Goal: Book appointment/travel/reservation

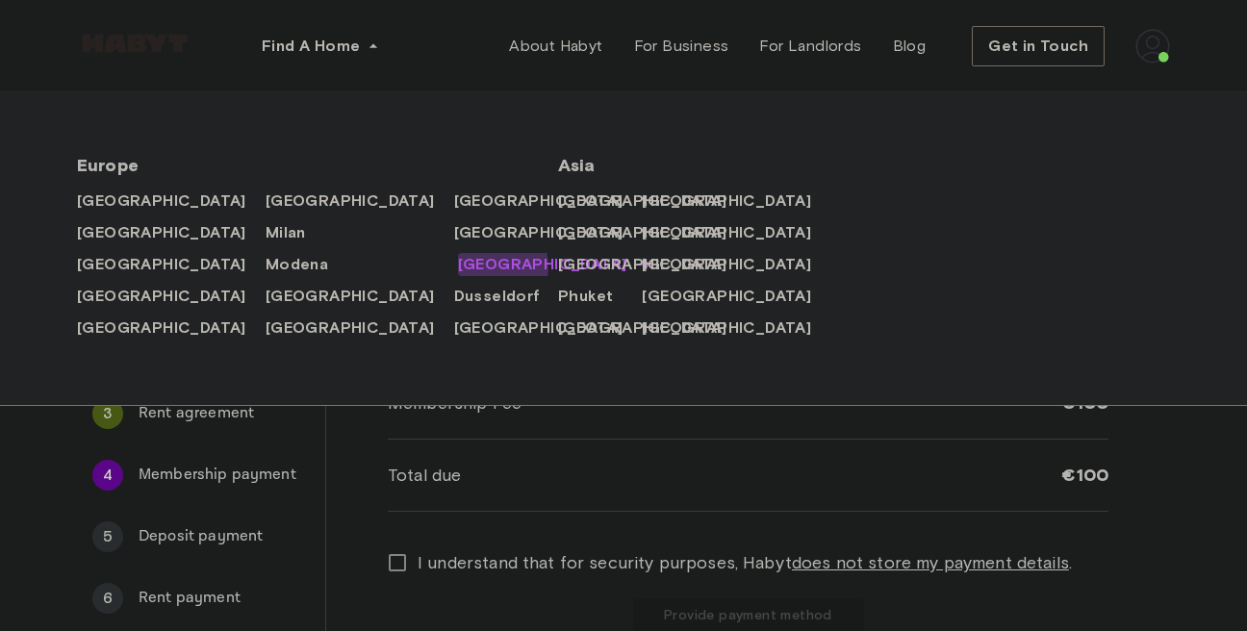
click at [458, 268] on span "[GEOGRAPHIC_DATA]" at bounding box center [542, 264] width 169 height 23
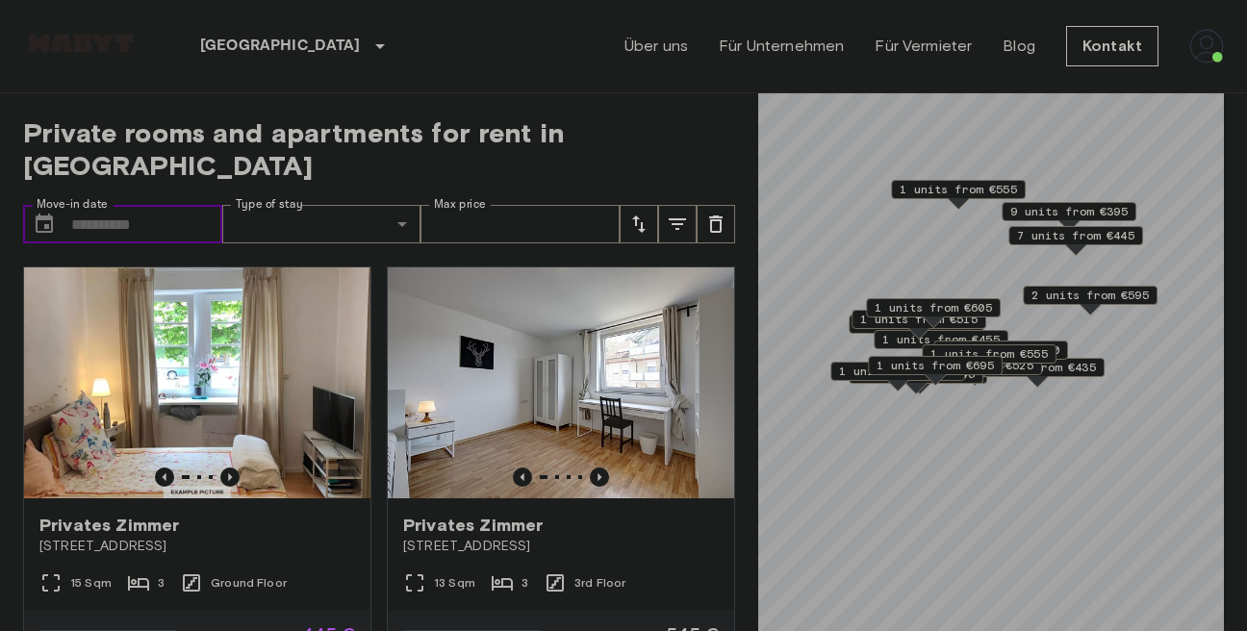
click at [83, 205] on input "Move-in date" at bounding box center [146, 224] width 151 height 38
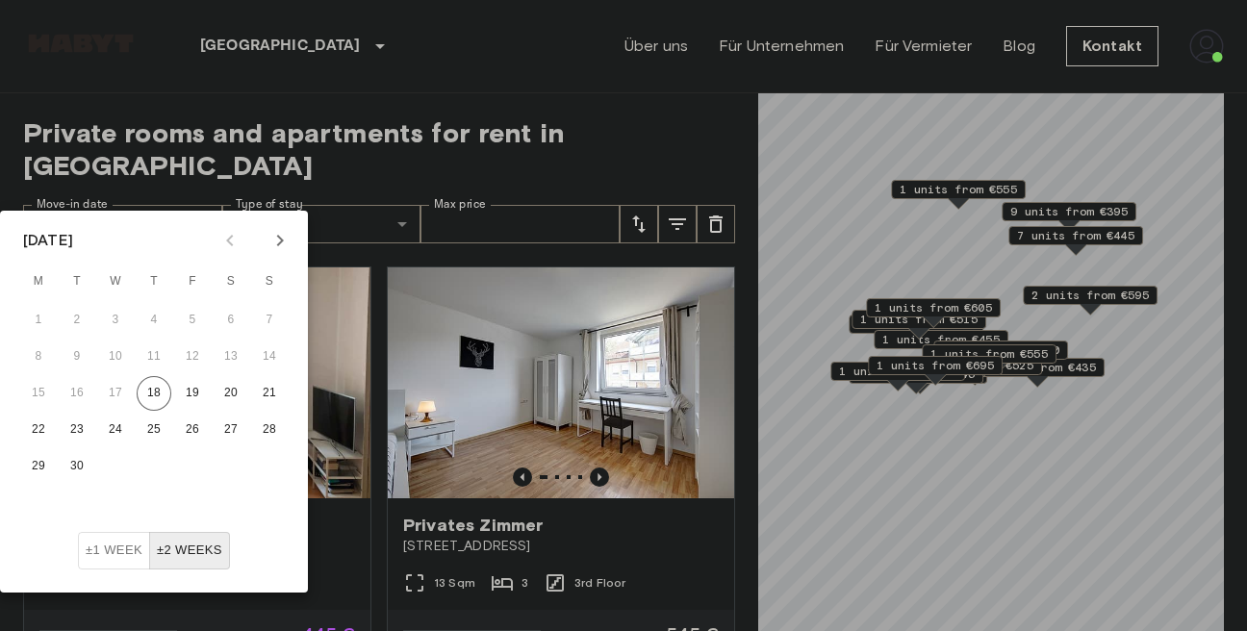
click at [281, 248] on icon "Next month" at bounding box center [279, 240] width 23 height 23
click at [115, 317] on button "1" at bounding box center [115, 320] width 35 height 35
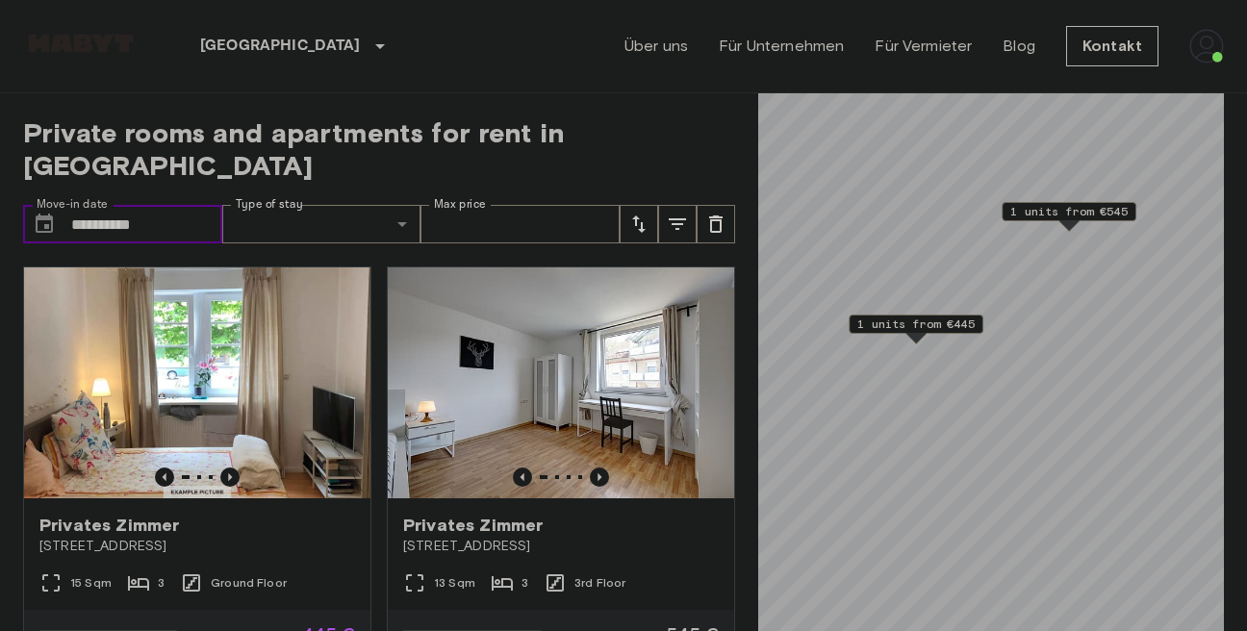
click at [94, 205] on input "**********" at bounding box center [146, 224] width 151 height 38
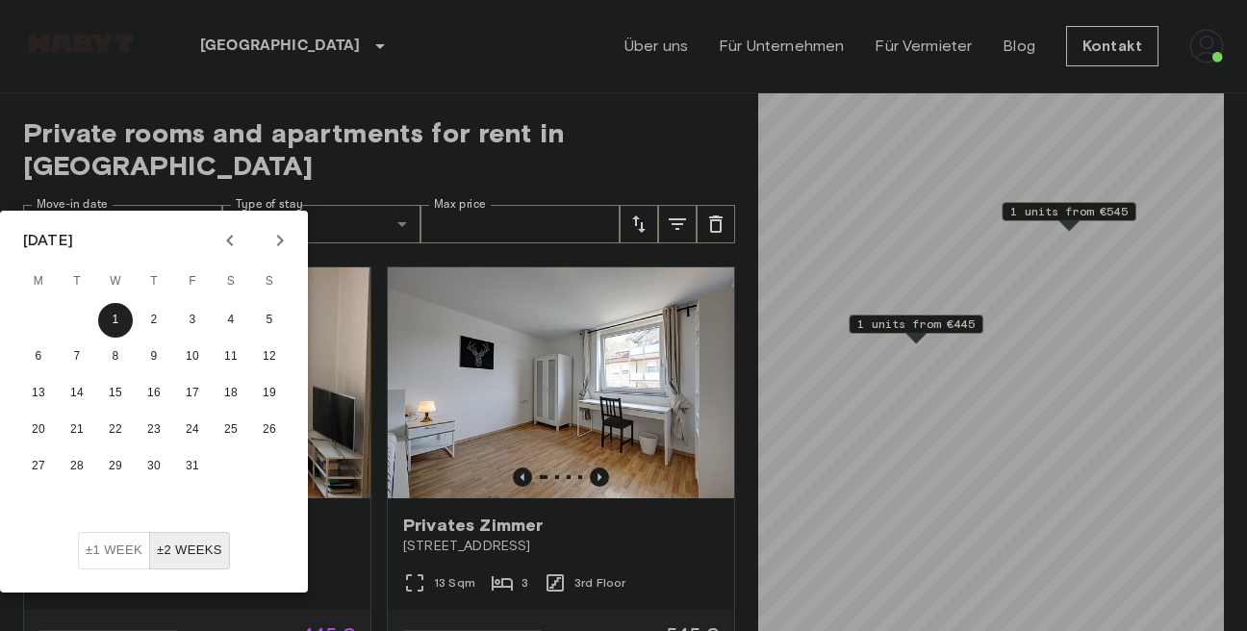
click at [233, 244] on icon "Previous month" at bounding box center [229, 240] width 23 height 23
click at [222, 394] on button "20" at bounding box center [231, 393] width 35 height 35
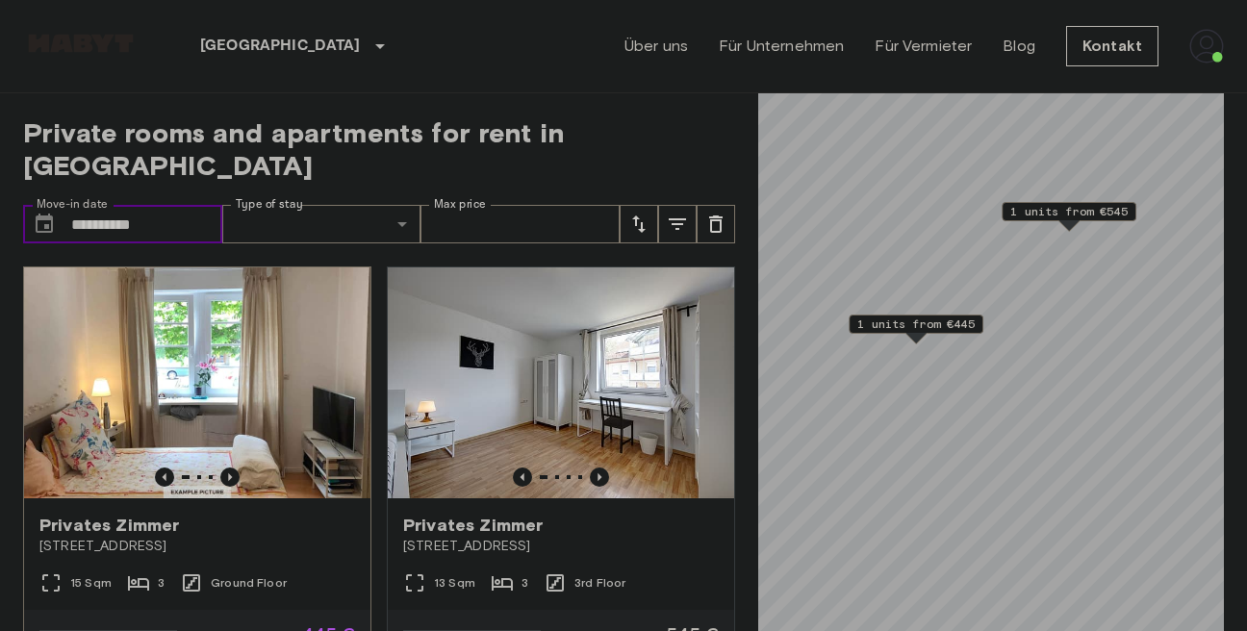
scroll to position [50, 0]
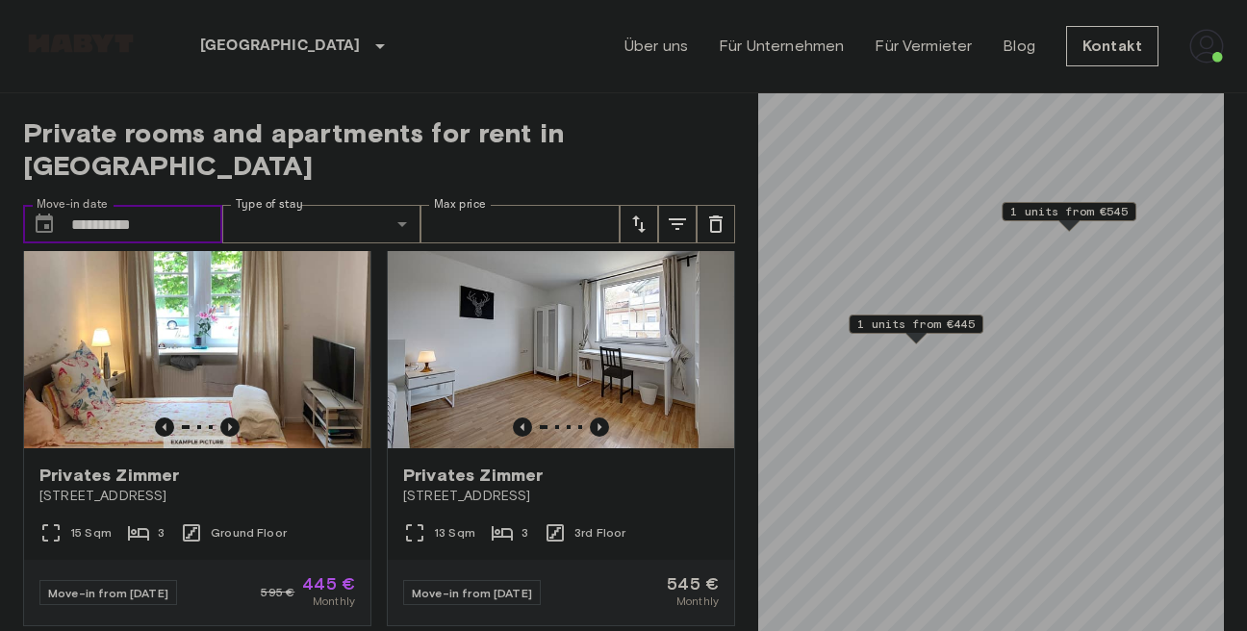
click at [114, 205] on input "**********" at bounding box center [146, 224] width 151 height 38
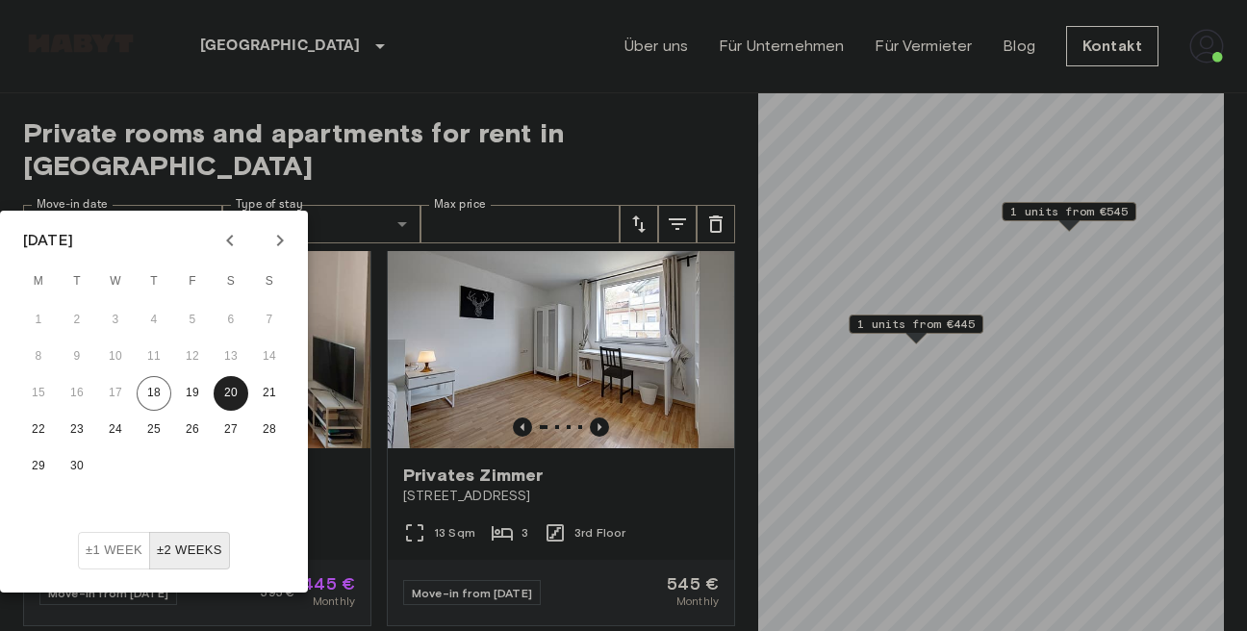
click at [286, 236] on icon "Next month" at bounding box center [279, 240] width 23 height 23
click at [113, 319] on button "1" at bounding box center [115, 320] width 35 height 35
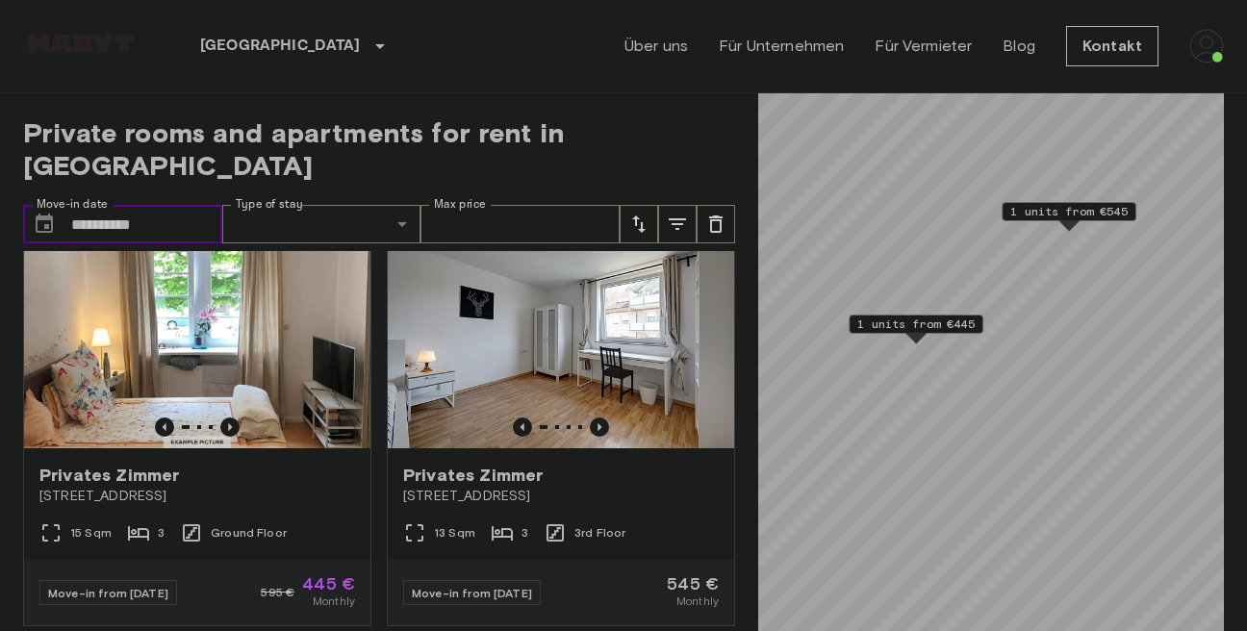
type input "**********"
click at [442, 464] on span "Privates Zimmer" at bounding box center [473, 475] width 140 height 23
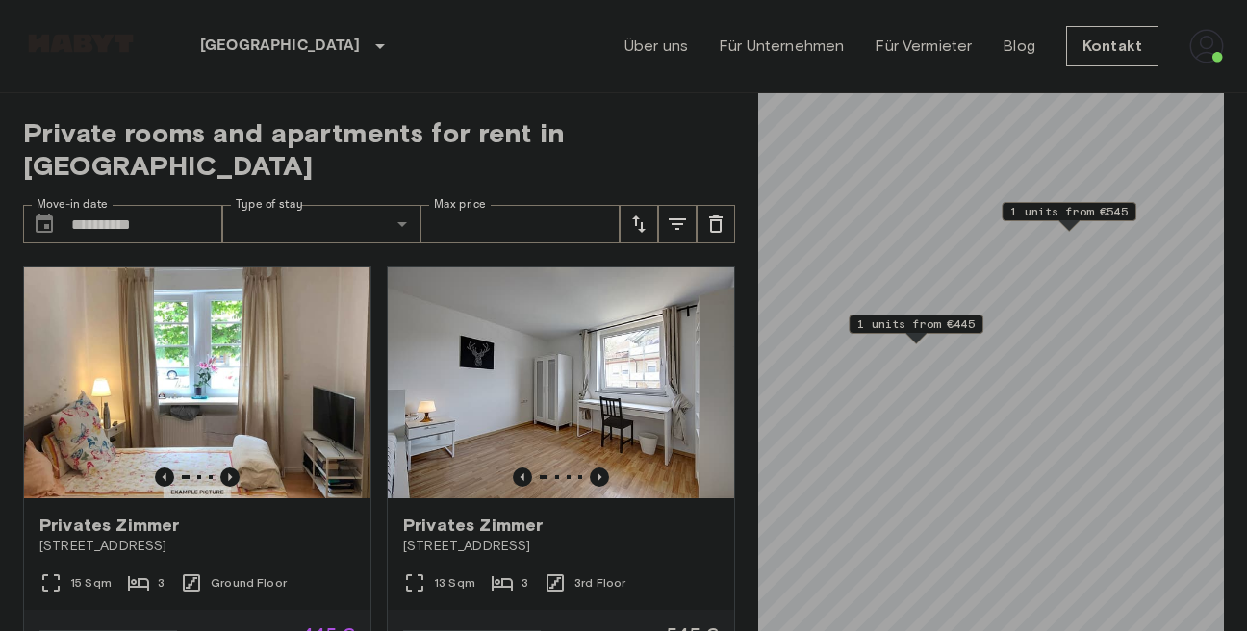
click at [1211, 63] on img at bounding box center [1206, 46] width 35 height 35
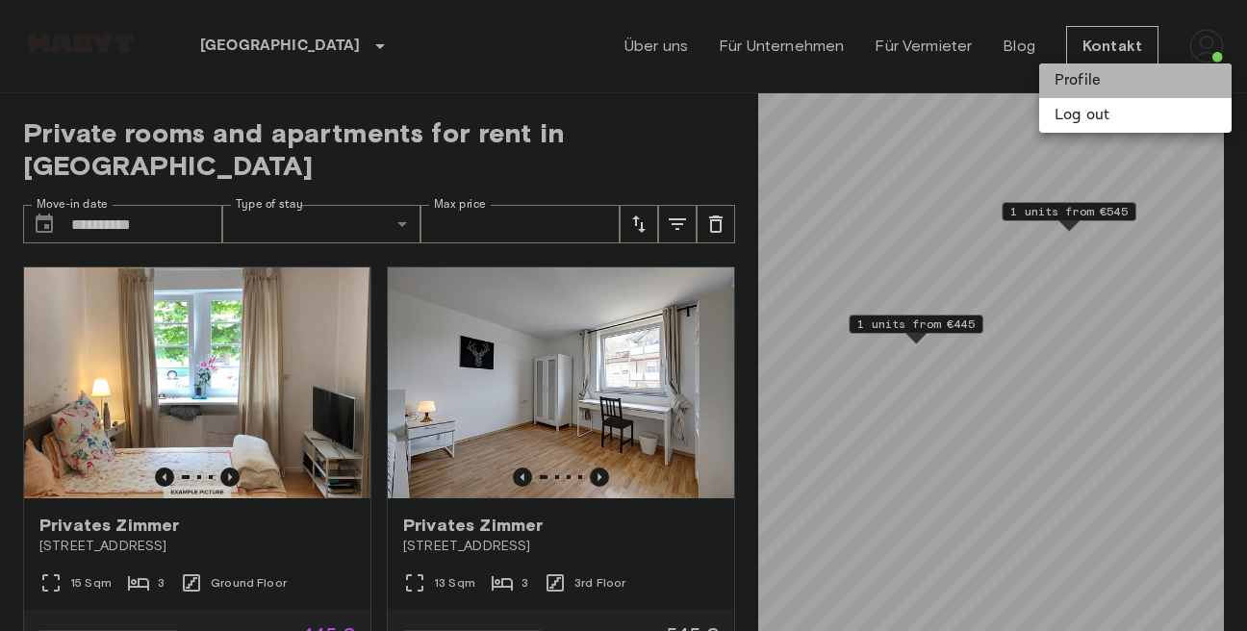
click at [1074, 82] on li "Profile" at bounding box center [1135, 81] width 192 height 35
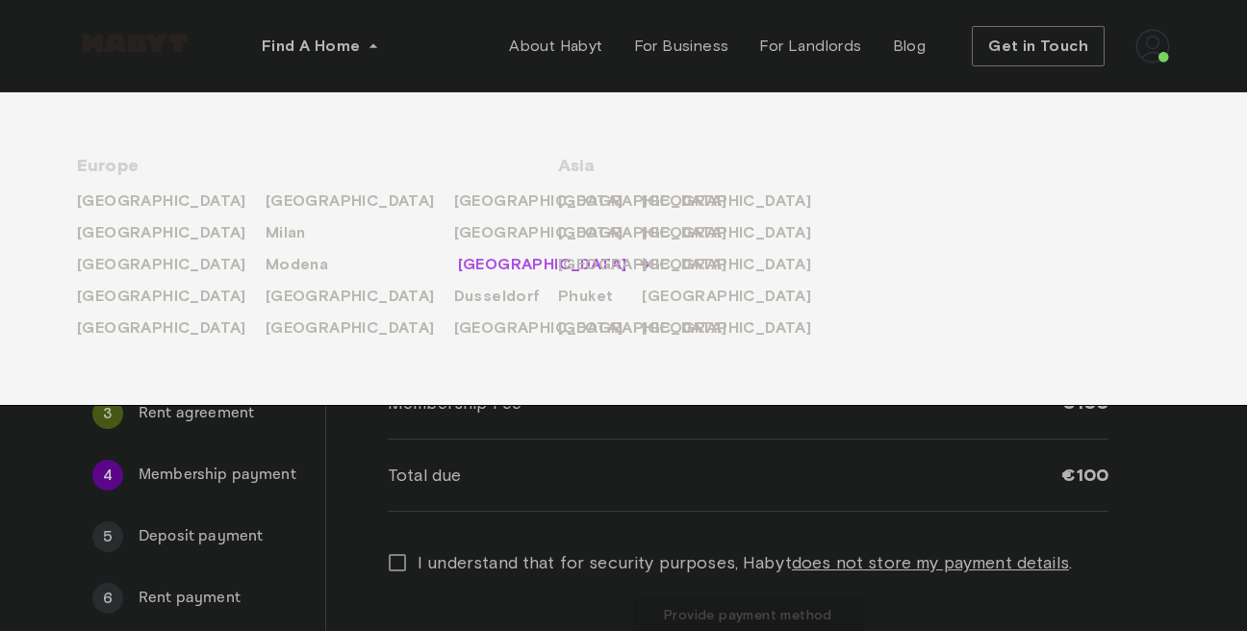
click at [458, 263] on span "[GEOGRAPHIC_DATA]" at bounding box center [542, 264] width 169 height 23
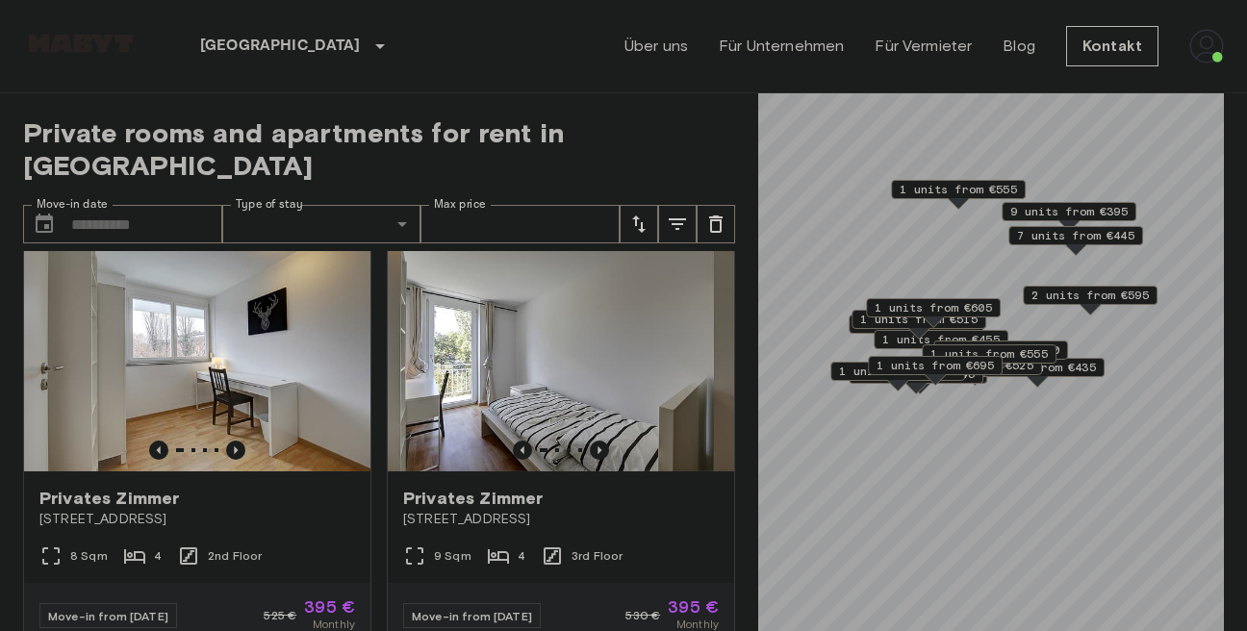
scroll to position [987, 0]
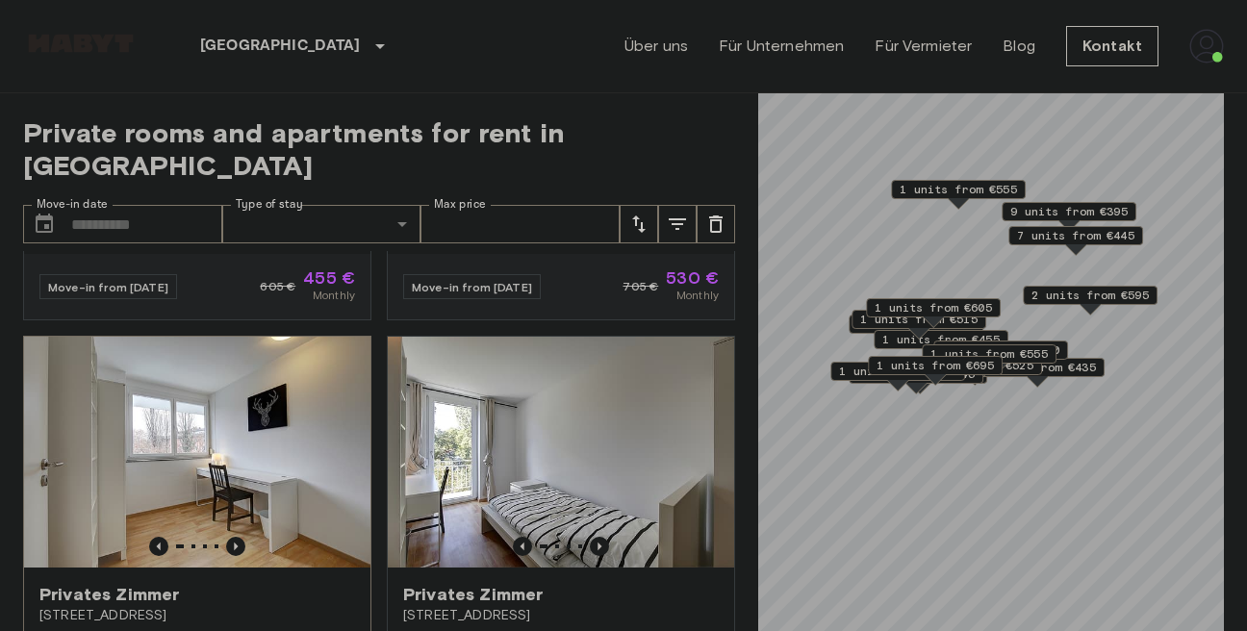
scroll to position [987, 0]
